Goal: Task Accomplishment & Management: Complete application form

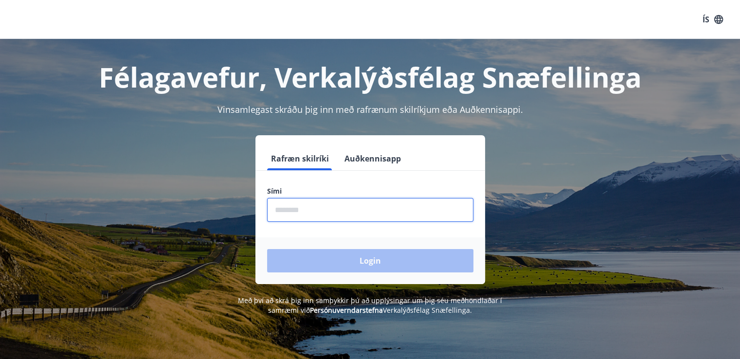
click at [368, 209] on input "phone" at bounding box center [370, 210] width 206 height 24
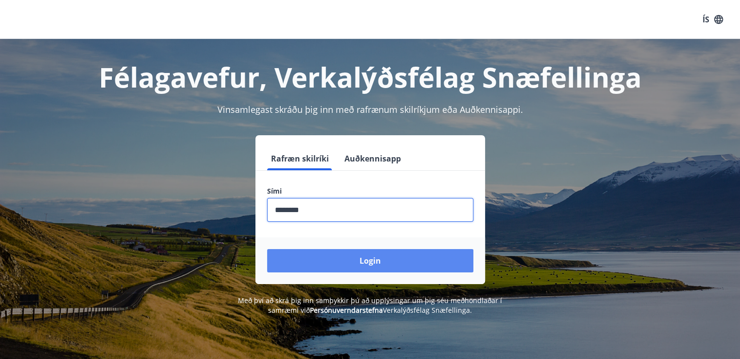
type input "********"
click at [362, 264] on button "Login" at bounding box center [370, 260] width 206 height 23
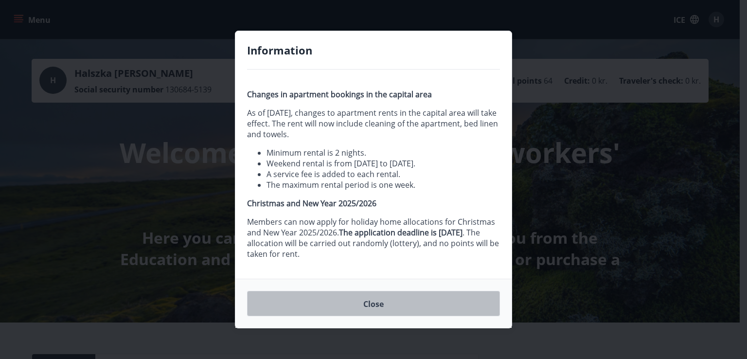
click at [350, 291] on button "Close" at bounding box center [373, 303] width 253 height 25
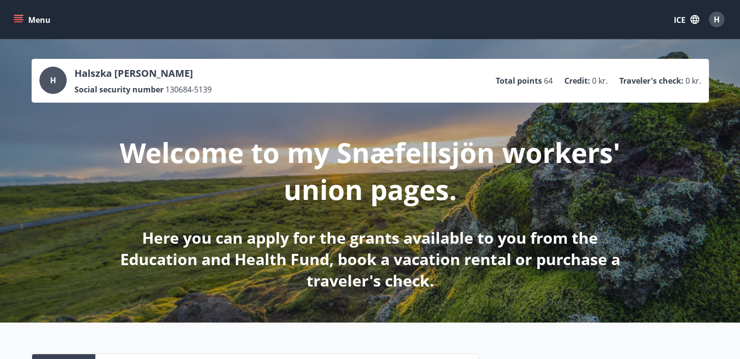
click at [535, 82] on font "Total points" at bounding box center [518, 80] width 46 height 11
click at [719, 17] on span "H" at bounding box center [716, 19] width 6 height 11
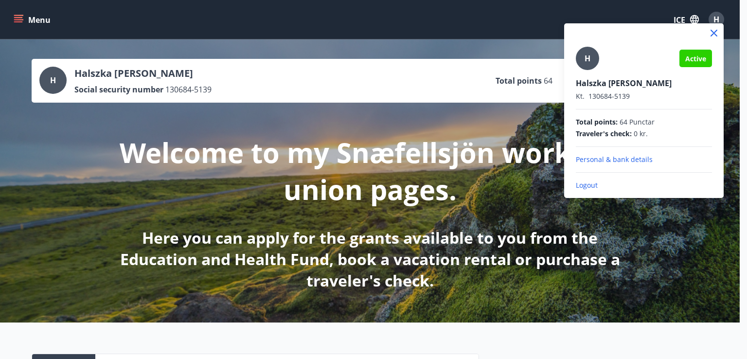
click at [459, 100] on div at bounding box center [373, 179] width 747 height 359
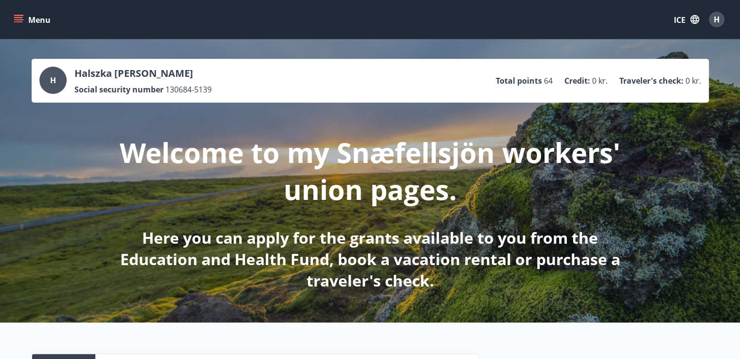
click at [60, 86] on div "H" at bounding box center [52, 80] width 27 height 27
click at [15, 19] on icon "menu" at bounding box center [19, 19] width 11 height 1
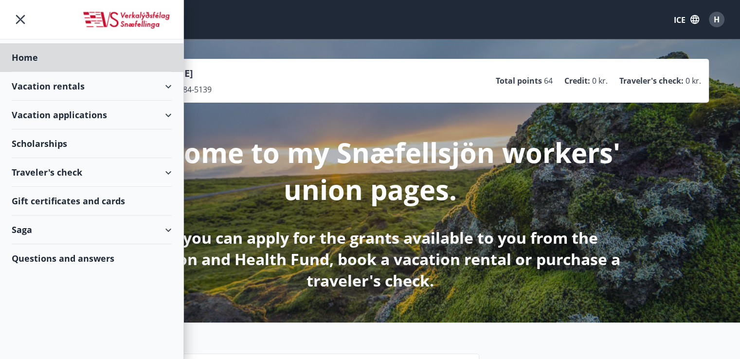
click at [51, 141] on font "Scholarships" at bounding box center [39, 144] width 55 height 12
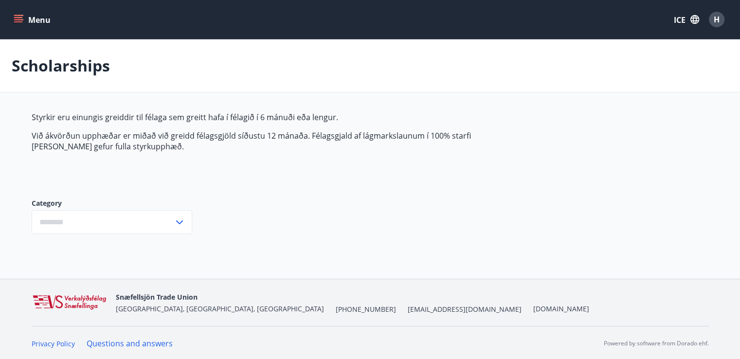
type input "***"
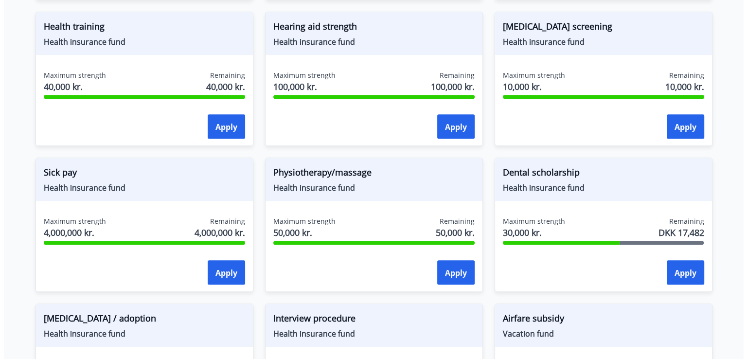
scroll to position [445, 0]
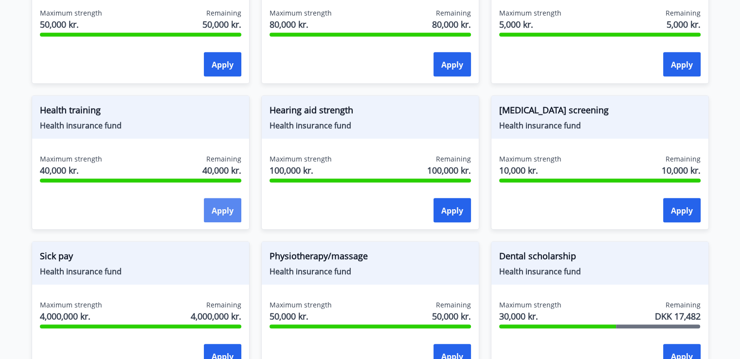
click at [221, 209] on font "Apply" at bounding box center [223, 210] width 22 height 11
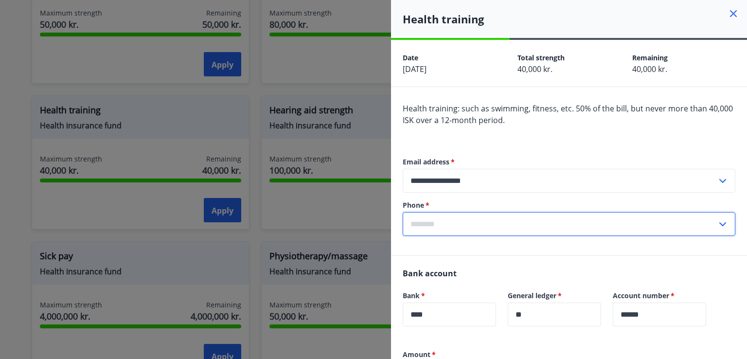
click at [476, 227] on input "text" at bounding box center [560, 224] width 314 height 24
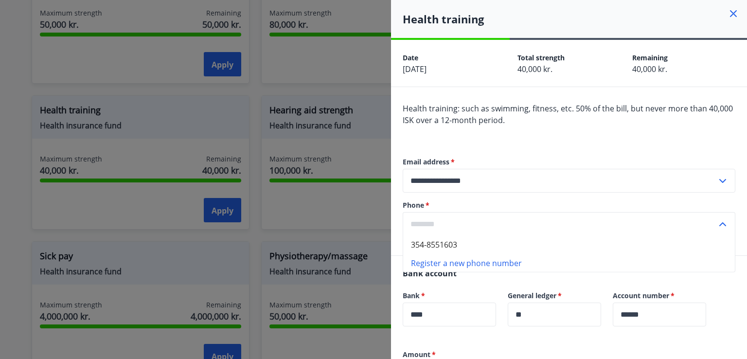
click at [450, 244] on li "354-8551603" at bounding box center [569, 245] width 332 height 18
type input "**********"
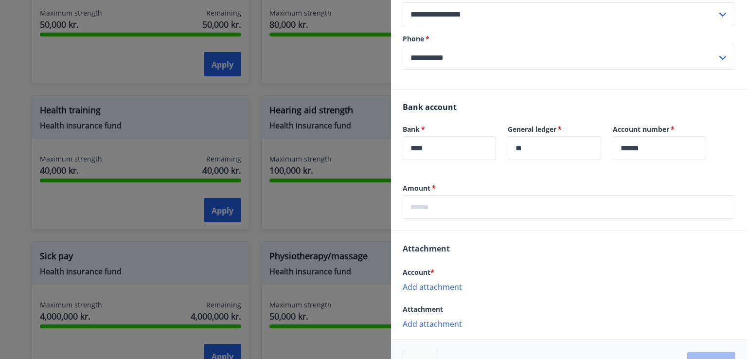
scroll to position [167, 0]
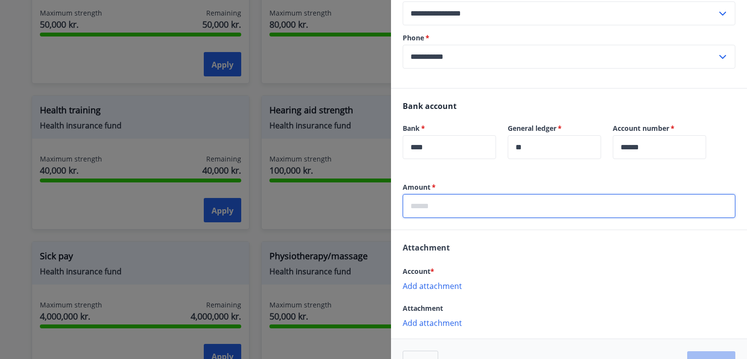
click at [444, 208] on input "text" at bounding box center [569, 206] width 333 height 24
type input "*****"
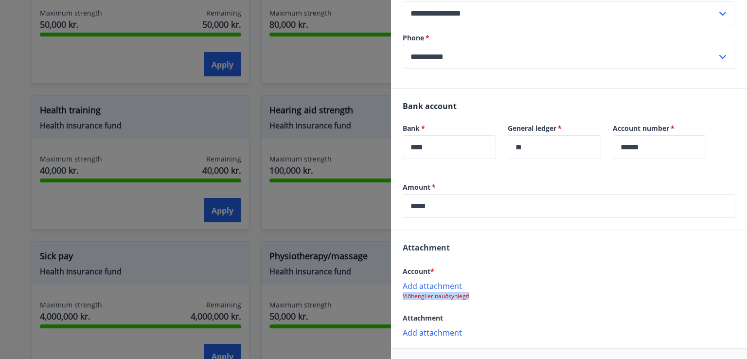
drag, startPoint x: 472, startPoint y: 297, endPoint x: 401, endPoint y: 298, distance: 70.5
click at [401, 298] on div "Attachment Account * Add attachment Viðhengi er nauðsynlegt! Attachment Add att…" at bounding box center [569, 289] width 356 height 119
copy p "Viðhengi er nauðsynlegt!"
click at [453, 284] on font "Add attachment" at bounding box center [432, 286] width 59 height 11
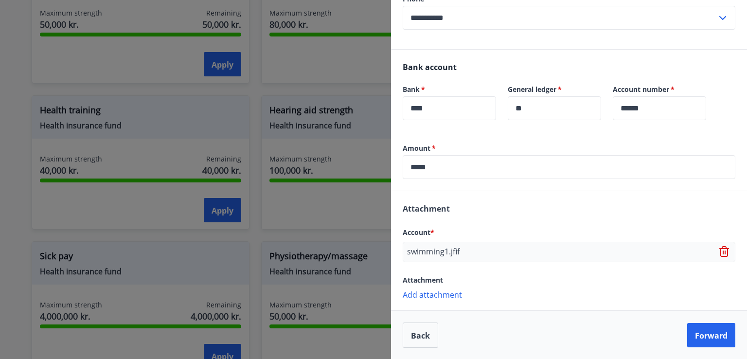
click at [447, 295] on font "Add attachment" at bounding box center [432, 294] width 59 height 11
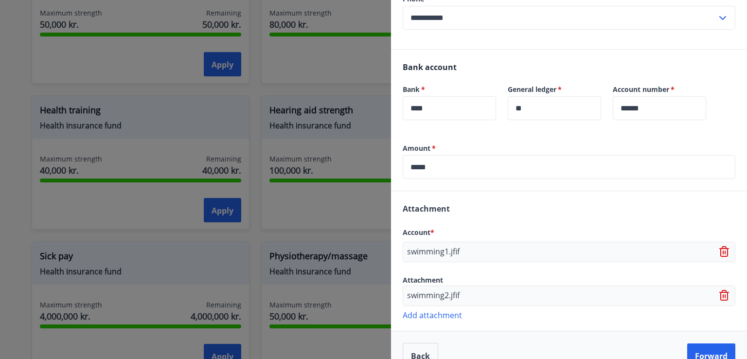
scroll to position [227, 0]
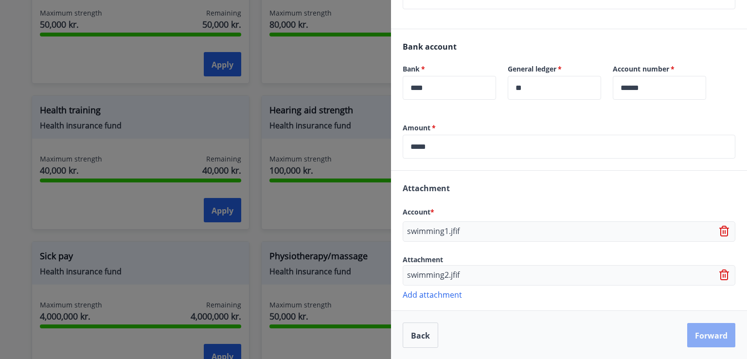
click at [713, 335] on font "Forward" at bounding box center [711, 335] width 33 height 11
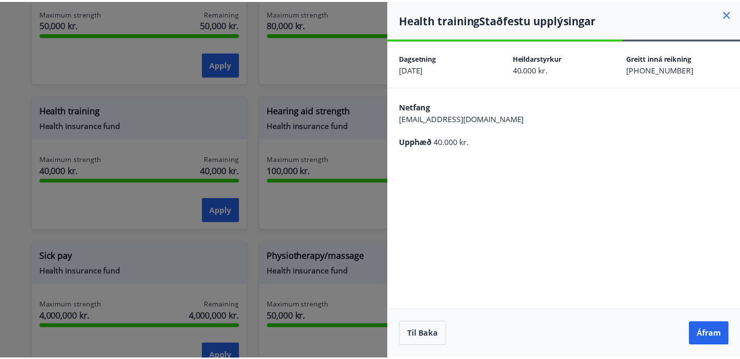
scroll to position [0, 0]
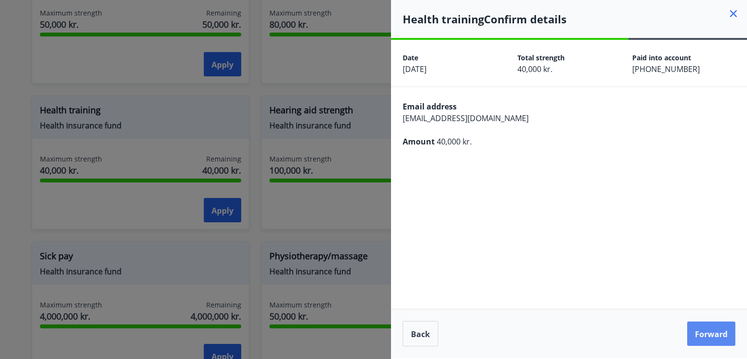
click at [715, 337] on font "Forward" at bounding box center [711, 334] width 33 height 11
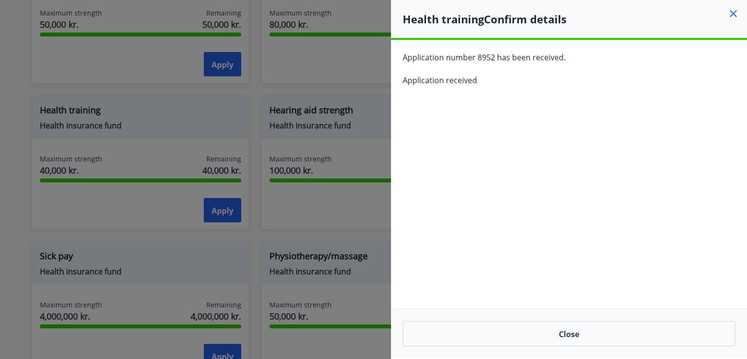
click at [301, 168] on div at bounding box center [373, 179] width 747 height 359
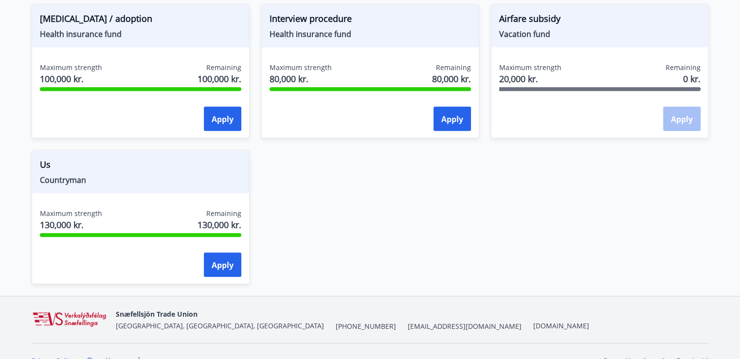
scroll to position [829, 0]
